Goal: Task Accomplishment & Management: Manage account settings

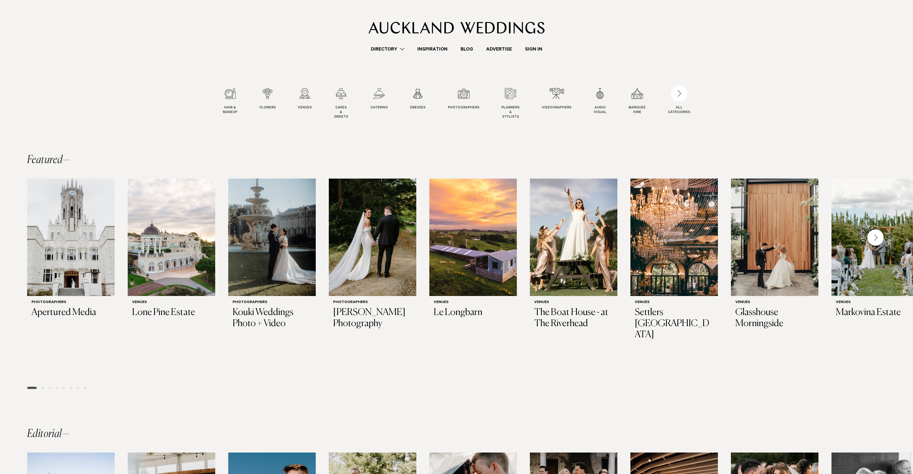
click at [535, 48] on link "Sign In" at bounding box center [533, 48] width 30 height 7
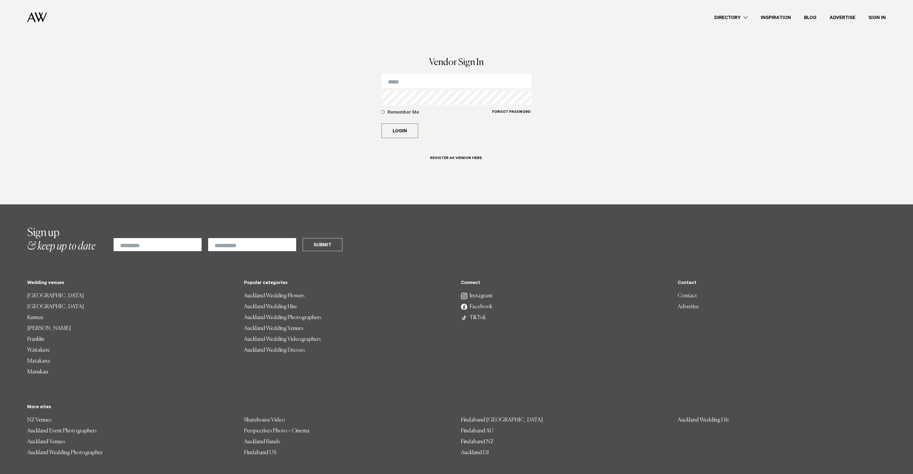
click at [412, 83] on input "email" at bounding box center [456, 81] width 150 height 15
type input "**********"
click at [381, 123] on button "Login" at bounding box center [399, 130] width 37 height 15
